Goal: Navigation & Orientation: Find specific page/section

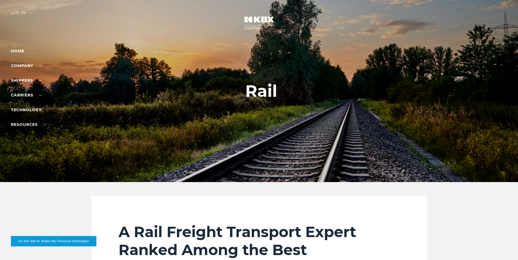
click at [32, 11] on div "Log in" at bounding box center [22, 15] width 22 height 8
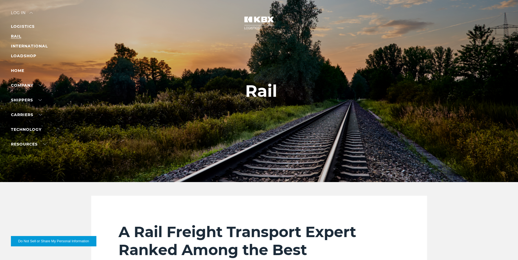
click at [18, 35] on link "RAIL" at bounding box center [16, 36] width 10 height 5
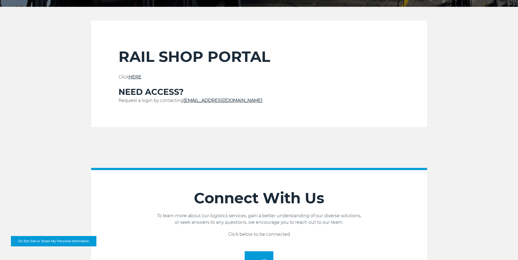
scroll to position [164, 0]
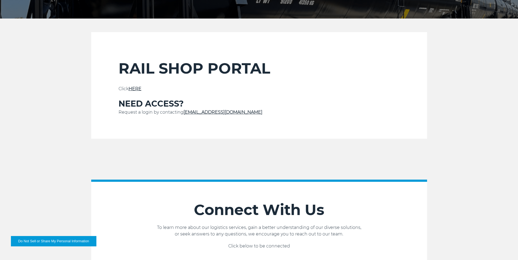
click at [135, 88] on link "HERE" at bounding box center [135, 88] width 13 height 5
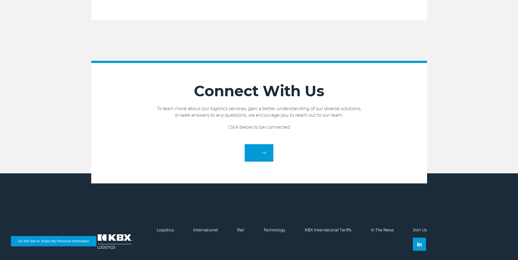
scroll to position [273, 0]
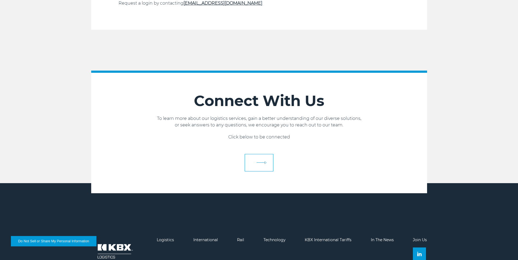
click at [262, 164] on link at bounding box center [259, 162] width 29 height 17
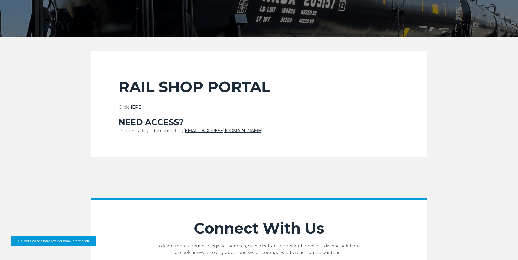
scroll to position [136, 0]
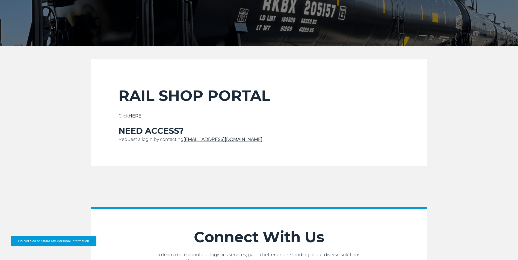
click at [136, 116] on link "HERE" at bounding box center [135, 116] width 13 height 5
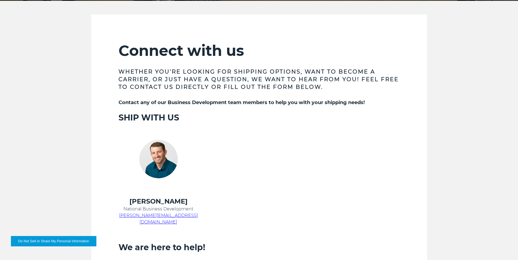
scroll to position [191, 0]
